Goal: Information Seeking & Learning: Understand process/instructions

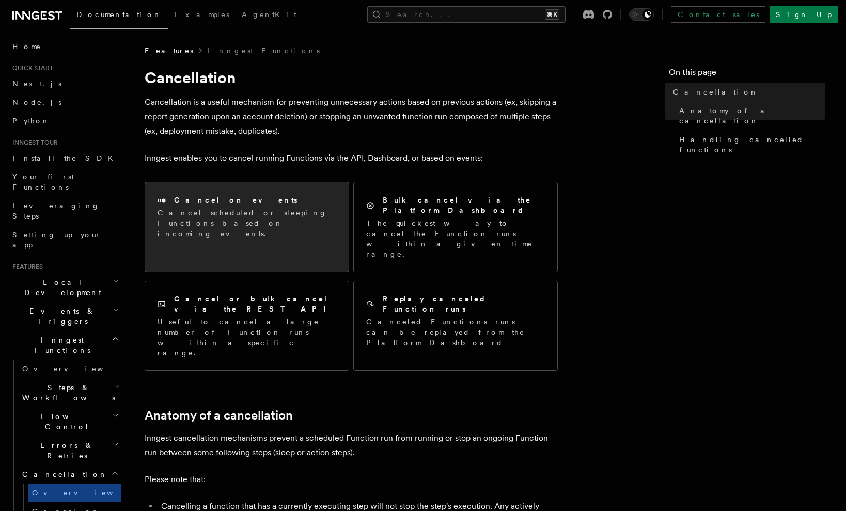
click at [227, 204] on h2 "Cancel on events" at bounding box center [235, 200] width 123 height 10
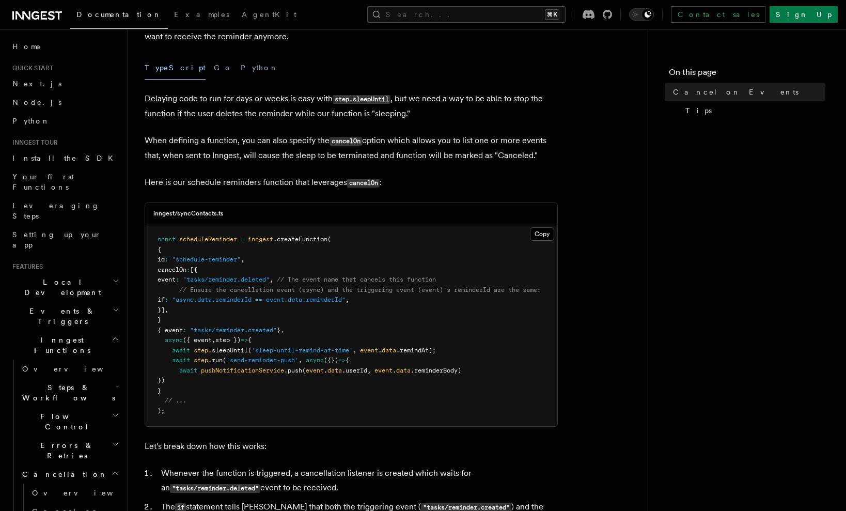
click at [410, 327] on pre "const scheduleReminder = inngest .createFunction ( { id : "schedule-reminder" ,…" at bounding box center [351, 325] width 412 height 202
click at [412, 326] on pre "const scheduleReminder = inngest .createFunction ( { id : "schedule-reminder" ,…" at bounding box center [351, 325] width 412 height 202
drag, startPoint x: 178, startPoint y: 299, endPoint x: 429, endPoint y: 302, distance: 251.1
click at [429, 302] on pre "const scheduleReminder = inngest .createFunction ( { id : "schedule-reminder" ,…" at bounding box center [351, 325] width 412 height 202
copy span "if : "async.data.reminderId == event.data.reminderId" ,"
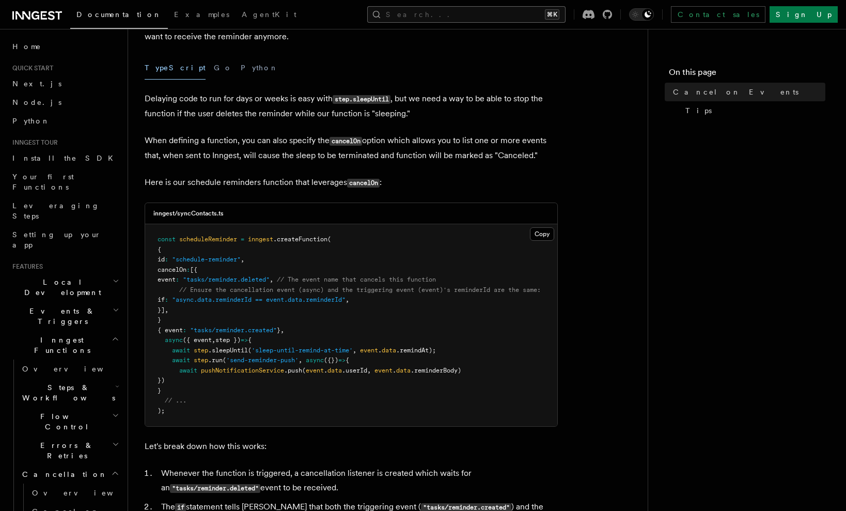
click at [493, 22] on button "Search... ⌘K" at bounding box center [466, 14] width 198 height 17
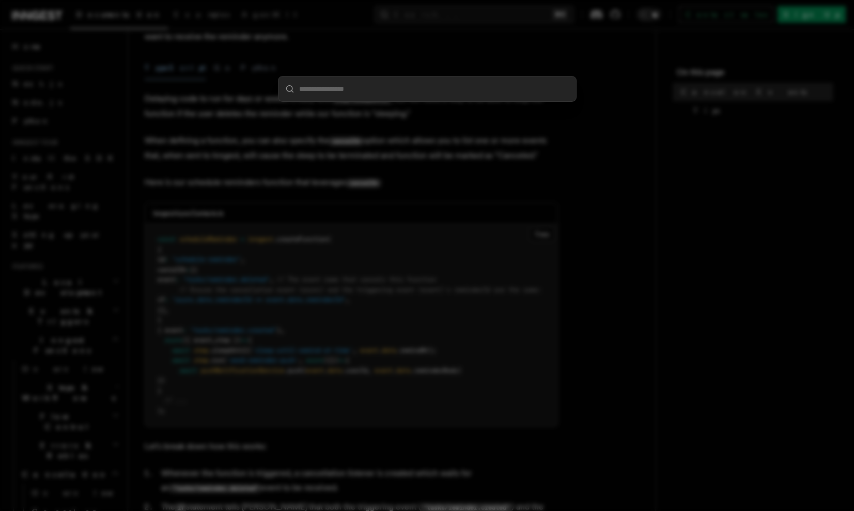
click at [495, 11] on div at bounding box center [427, 255] width 854 height 511
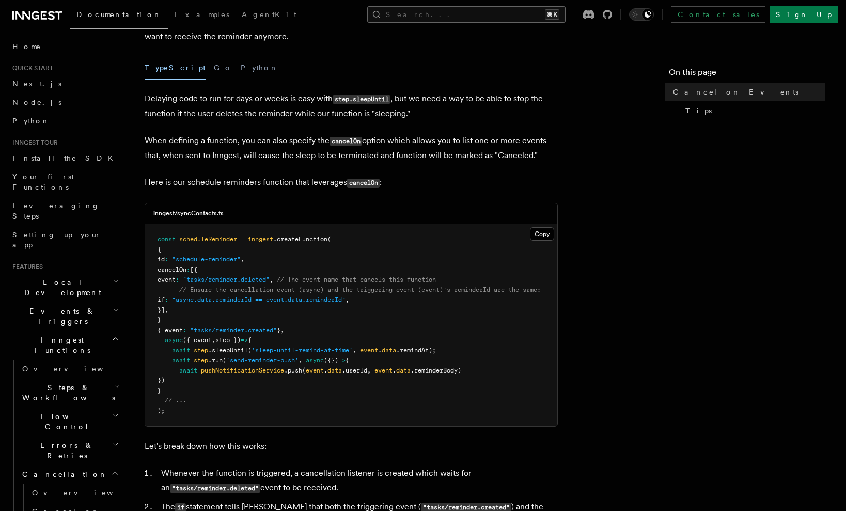
click at [494, 14] on button "Search... ⌘K" at bounding box center [466, 14] width 198 height 17
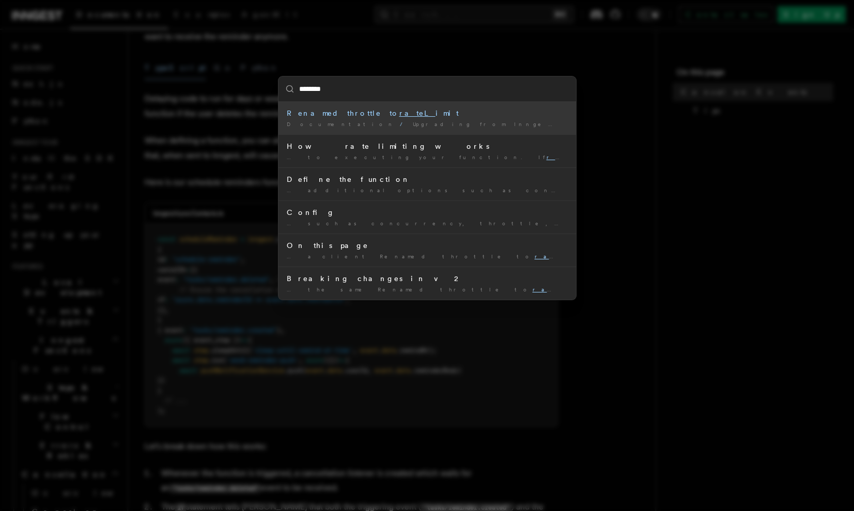
type input "*********"
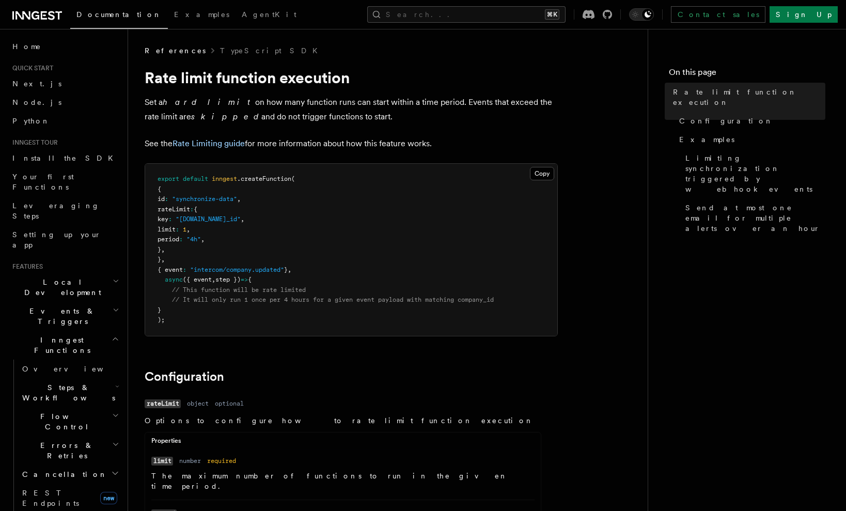
click at [304, 241] on pre "export default inngest .createFunction ( { id : "synchronize-data" , rateLimit …" at bounding box center [351, 250] width 412 height 172
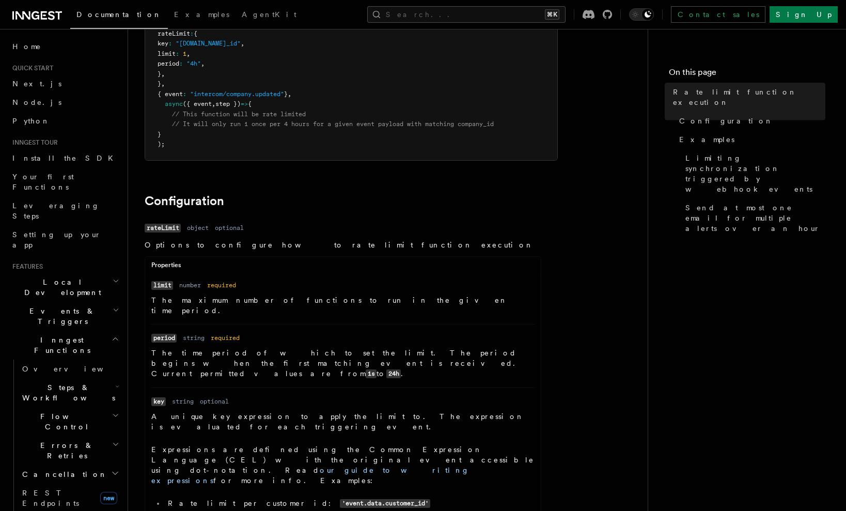
scroll to position [234, 0]
